Goal: Task Accomplishment & Management: Use online tool/utility

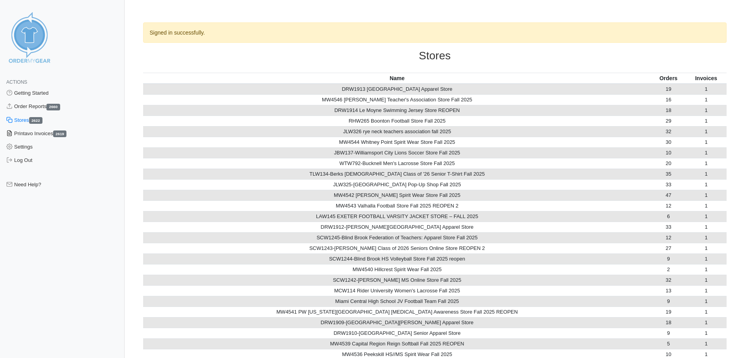
click at [22, 132] on link "Printavo Invoices 2619" at bounding box center [62, 133] width 125 height 13
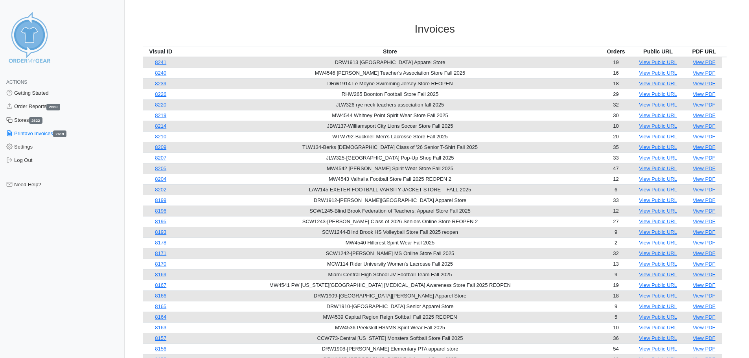
click at [27, 120] on link "Stores 2622" at bounding box center [62, 120] width 125 height 13
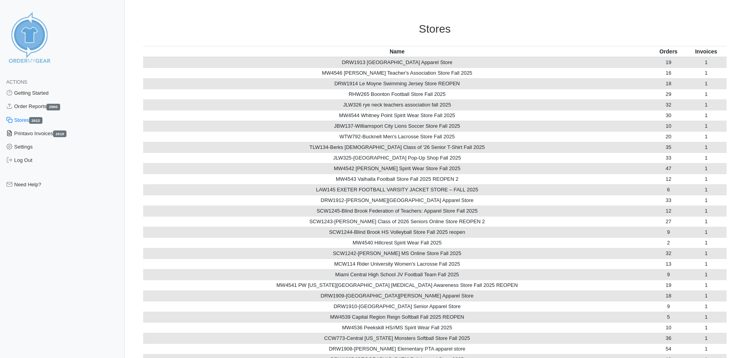
click at [28, 133] on link "Printavo Invoices 2619" at bounding box center [62, 133] width 125 height 13
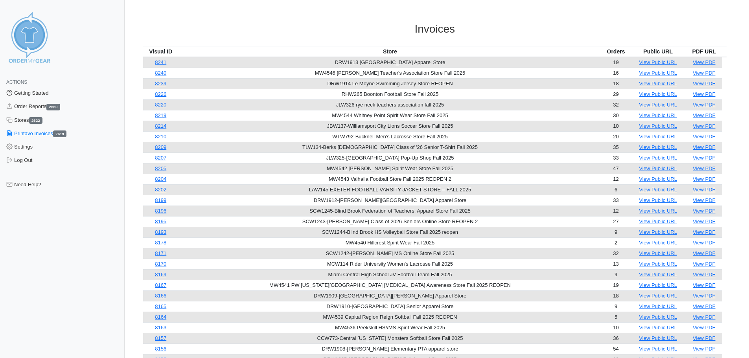
click at [30, 93] on link "Getting Started" at bounding box center [62, 92] width 125 height 13
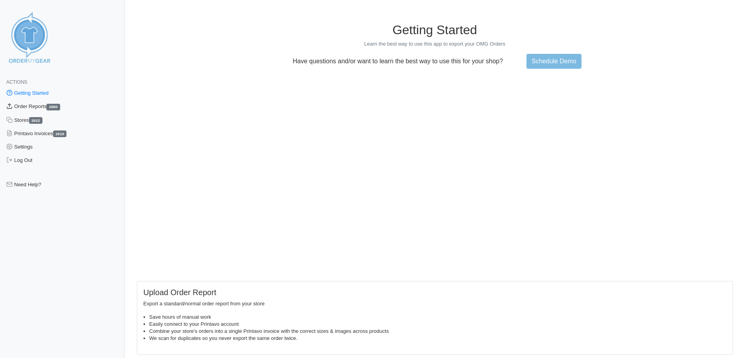
click at [26, 105] on link "Order Reports 2660" at bounding box center [62, 106] width 125 height 13
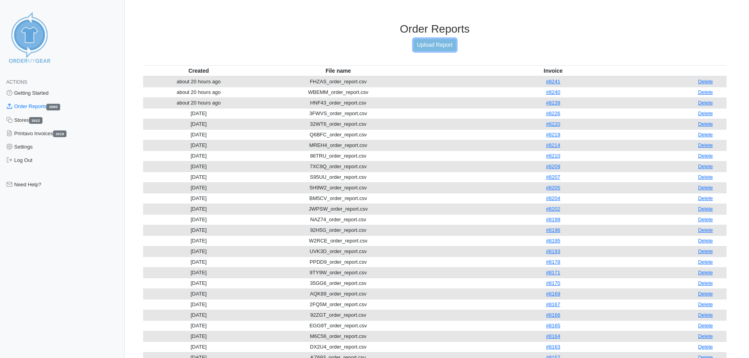
click at [432, 42] on link "Upload Report" at bounding box center [435, 45] width 42 height 12
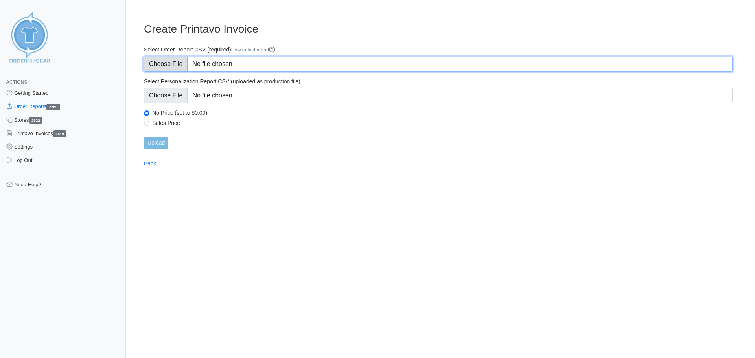
click at [239, 59] on input "Select Order Report CSV (required) How to find report" at bounding box center [438, 64] width 588 height 15
type input "C:\fakepath\9NH8K_order_report.csv"
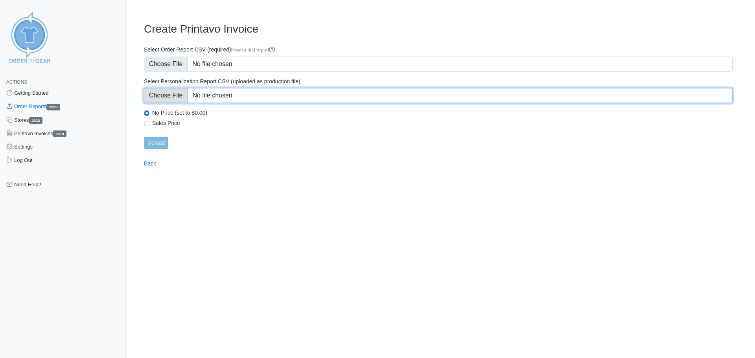
click at [240, 94] on input "Select Personalization Report CSV (uploaded as production file)" at bounding box center [438, 95] width 588 height 15
type input "C:\fakepath\9NH8K_personalization_report.csv"
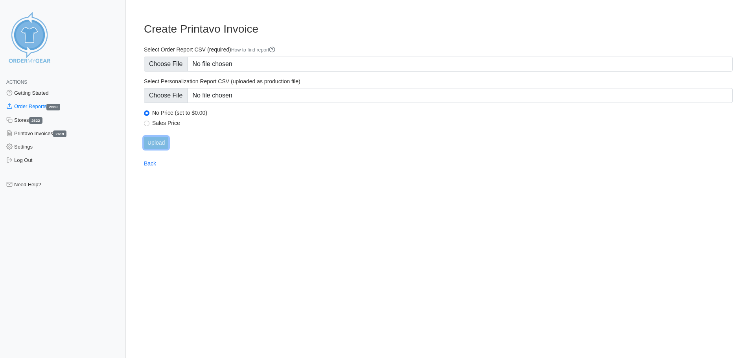
click at [156, 143] on input "Upload" at bounding box center [156, 143] width 24 height 12
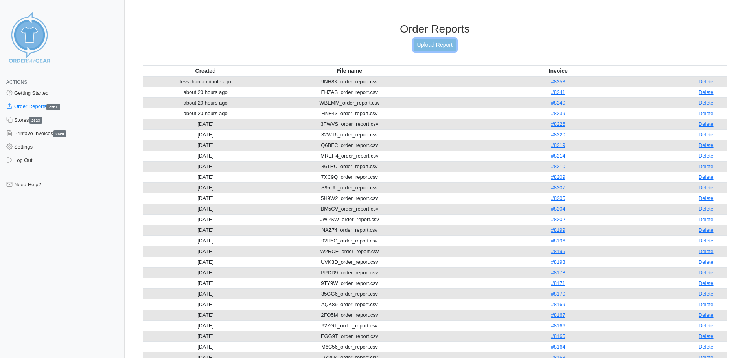
click at [427, 46] on link "Upload Report" at bounding box center [435, 45] width 42 height 12
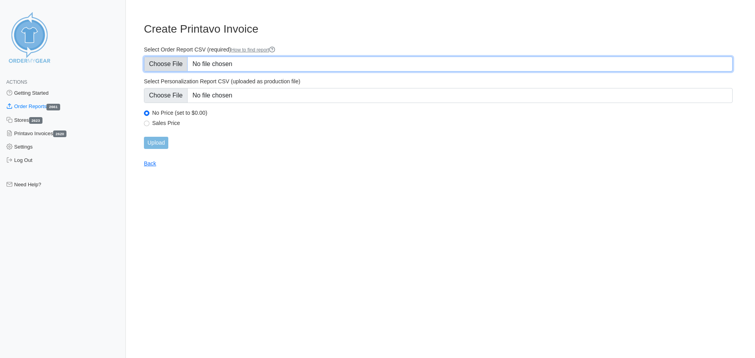
click at [217, 65] on input "Select Order Report CSV (required) How to find report" at bounding box center [438, 64] width 588 height 15
type input "C:\fakepath\Z6TKH_order_report.csv"
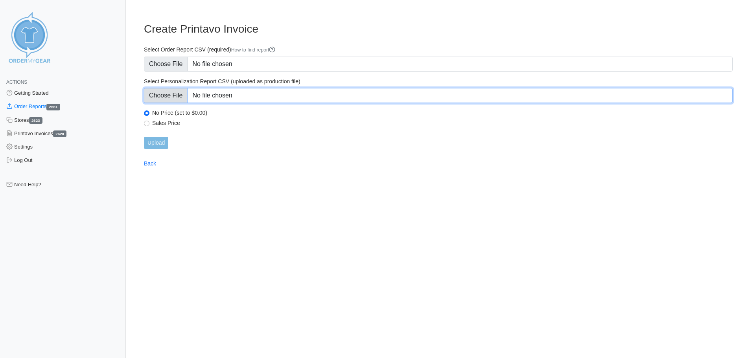
click at [301, 98] on input "Select Personalization Report CSV (uploaded as production file)" at bounding box center [438, 95] width 588 height 15
type input "C:\fakepath\Z6TKH_personalization_report.csv"
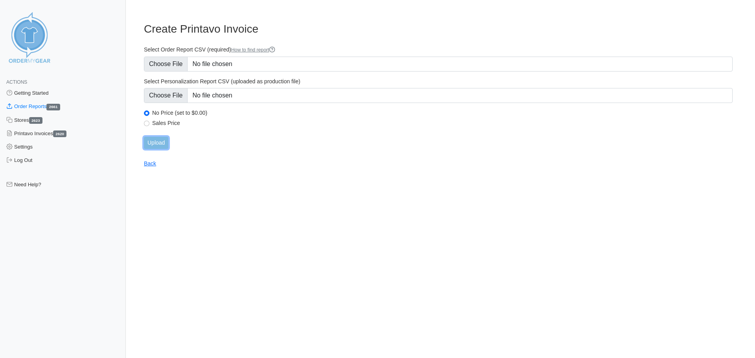
click at [158, 144] on input "Upload" at bounding box center [156, 143] width 24 height 12
